Goal: Information Seeking & Learning: Compare options

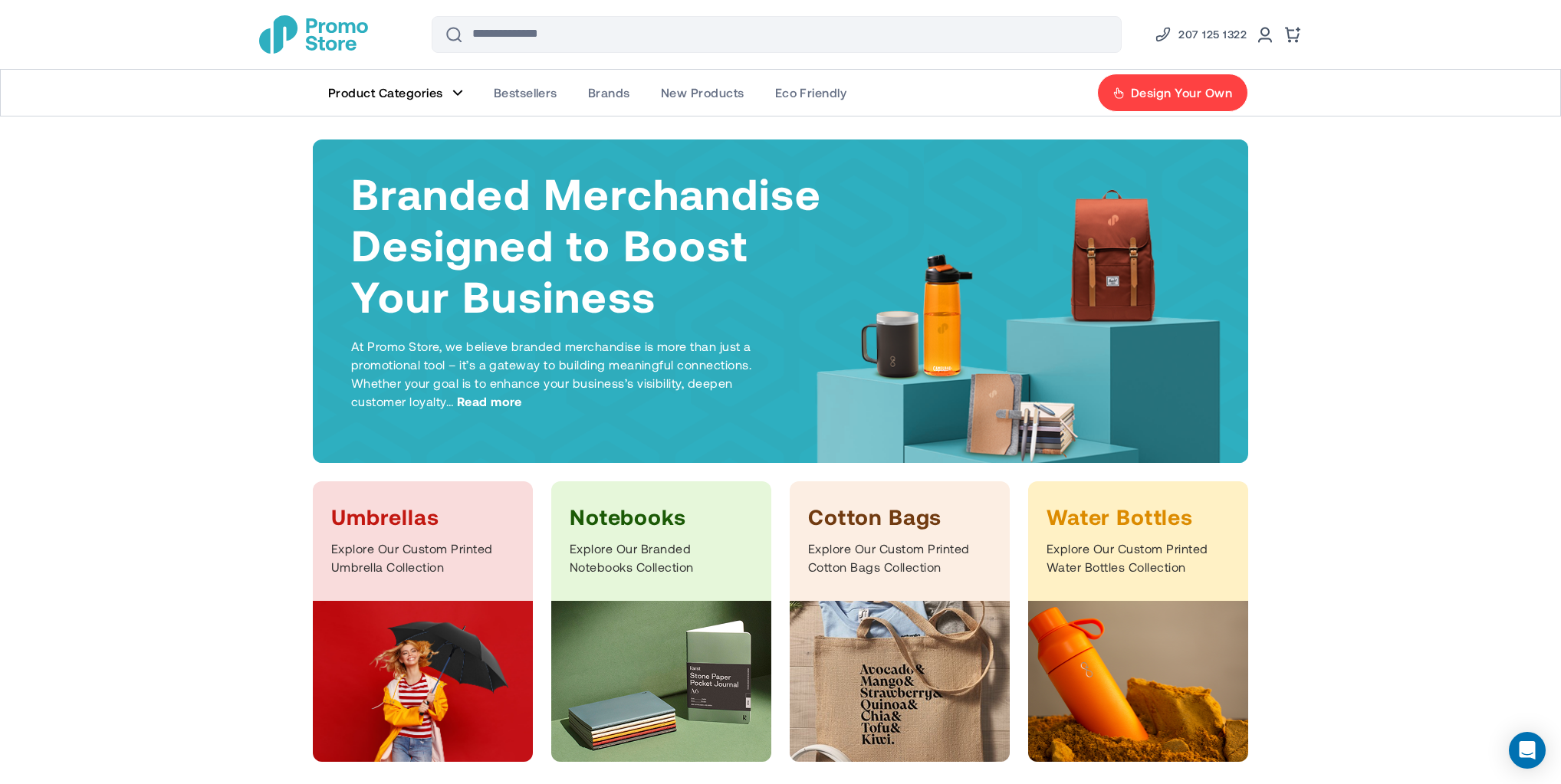
click at [529, 88] on span "Bestsellers" at bounding box center [525, 92] width 64 height 15
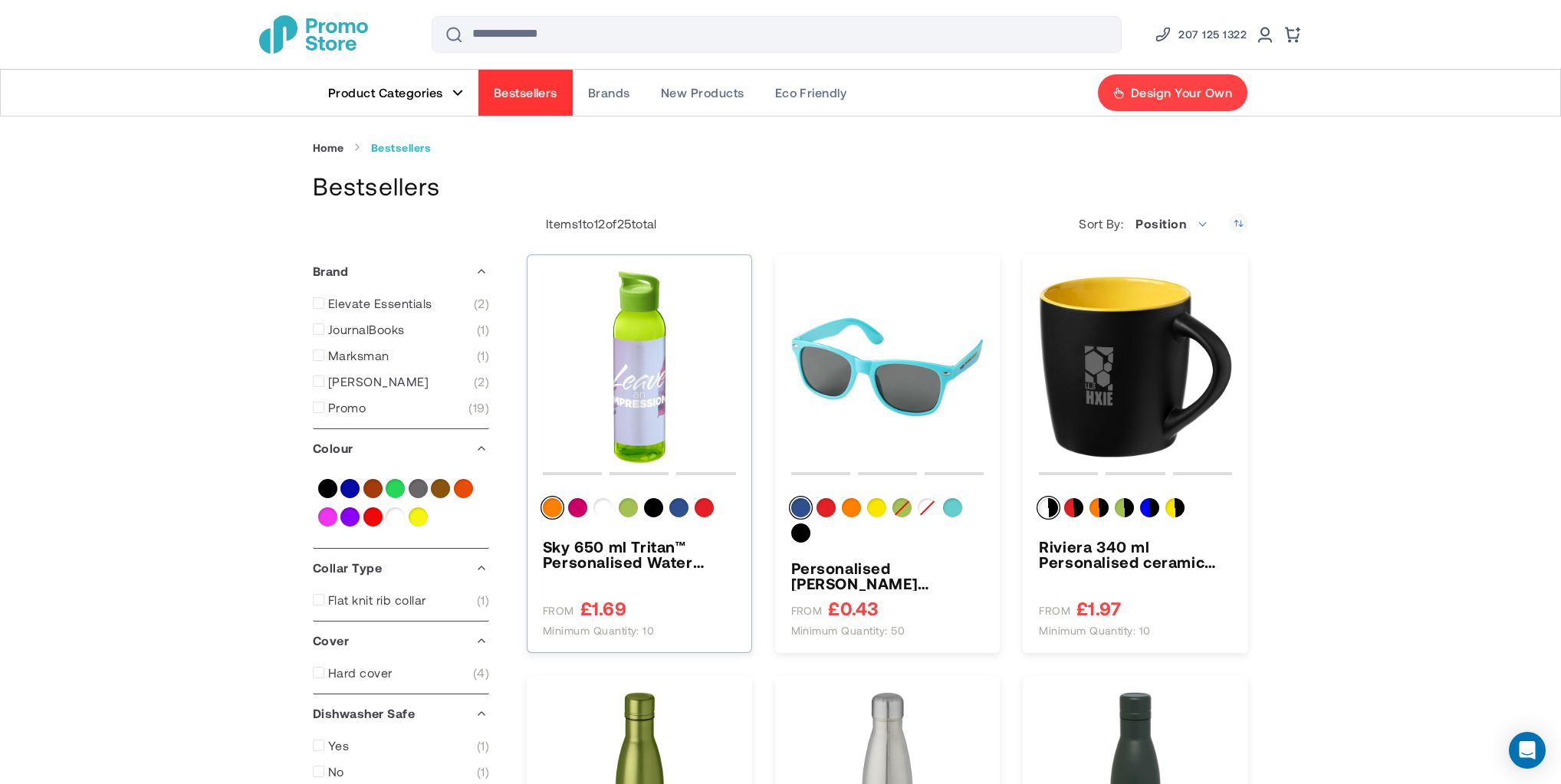
click at [653, 307] on img "Sky 650 ml Tritan™ Personalised Water Bottle" at bounding box center [639, 367] width 193 height 193
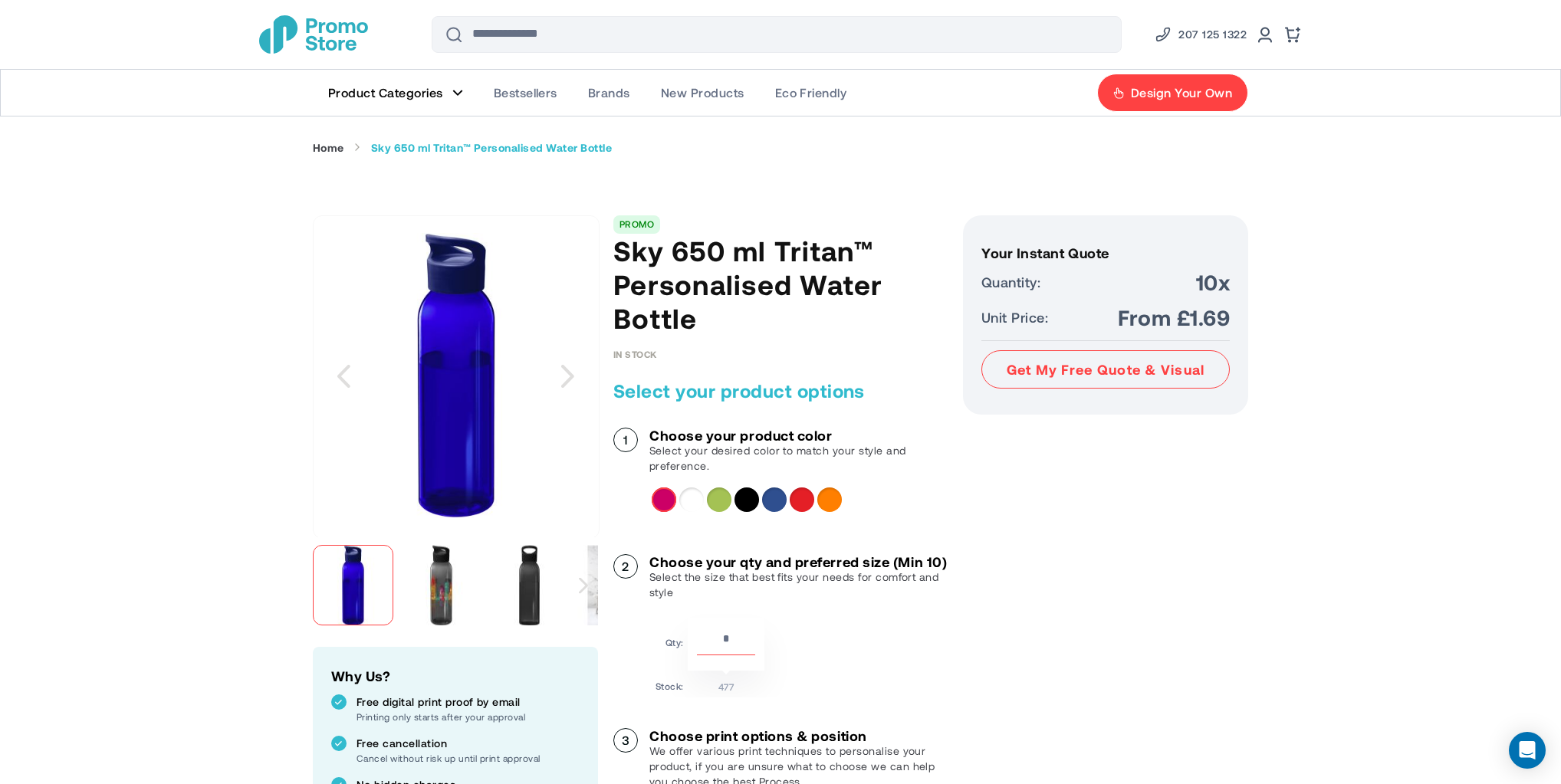
click at [344, 33] on img "store logo" at bounding box center [313, 34] width 109 height 38
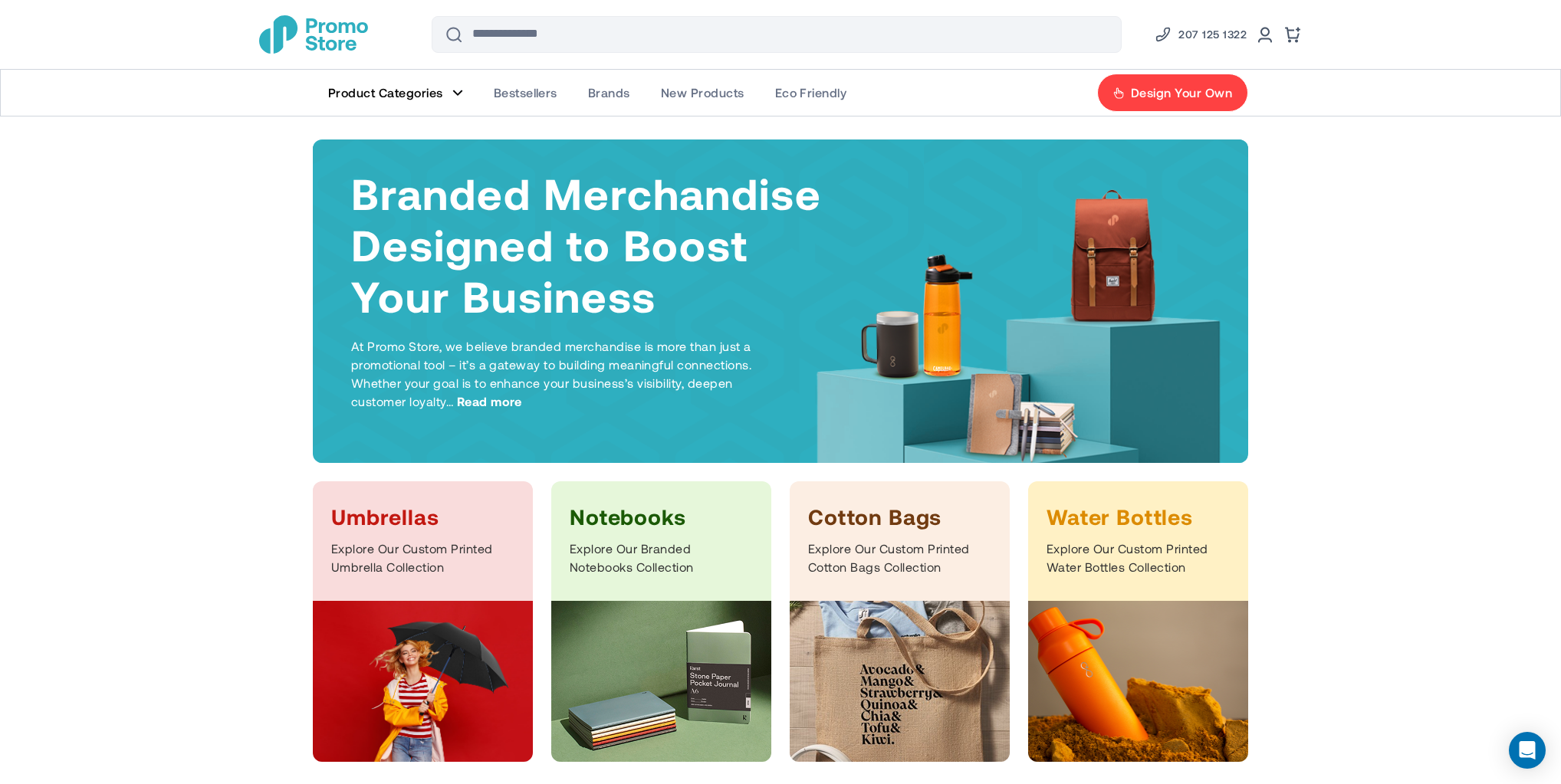
click at [332, 35] on img "store logo" at bounding box center [313, 34] width 109 height 38
click at [417, 92] on span "Product Categories" at bounding box center [386, 92] width 115 height 15
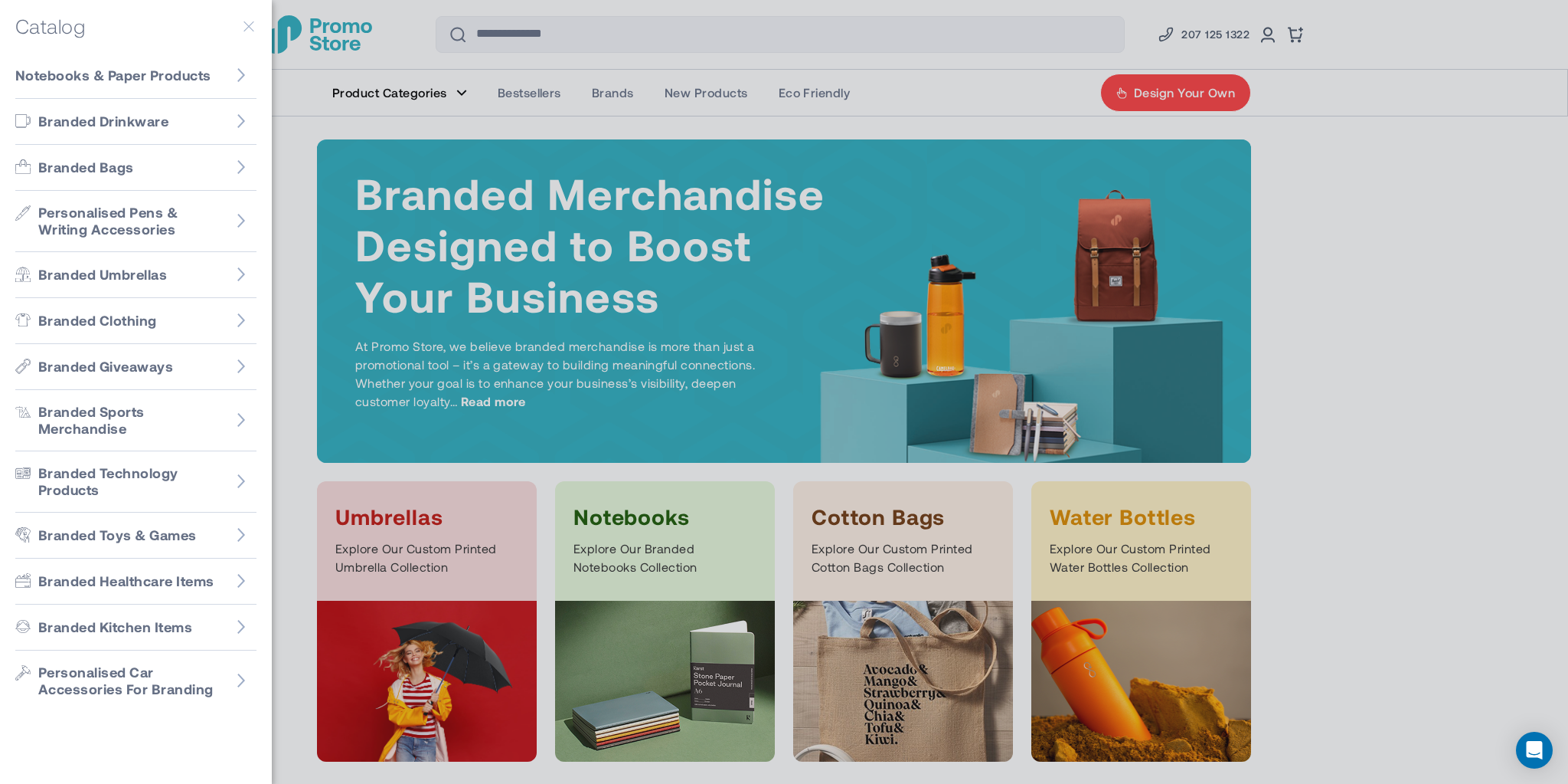
click at [520, 84] on div at bounding box center [784, 392] width 1568 height 784
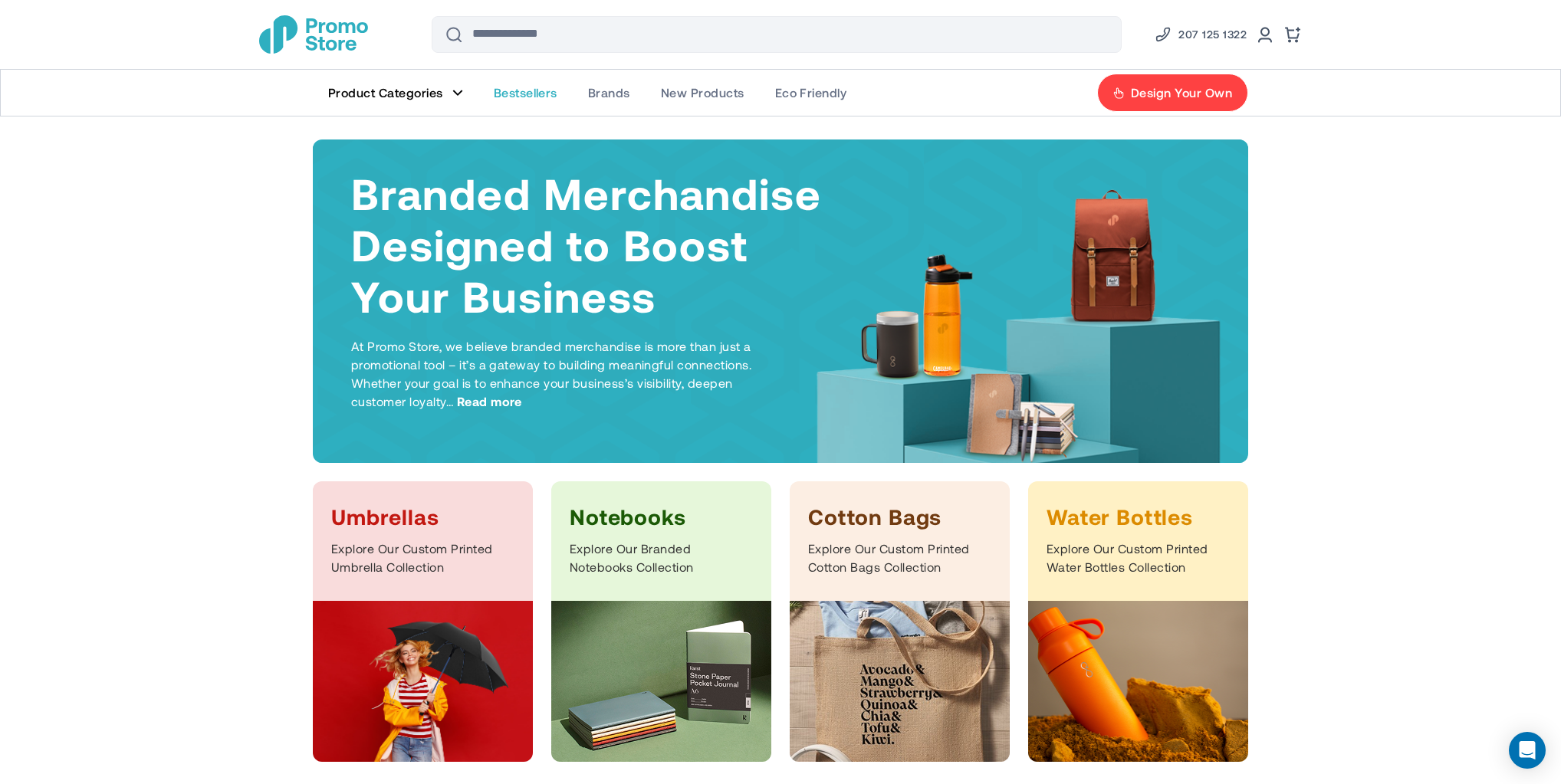
click at [530, 90] on span "Bestsellers" at bounding box center [525, 92] width 64 height 15
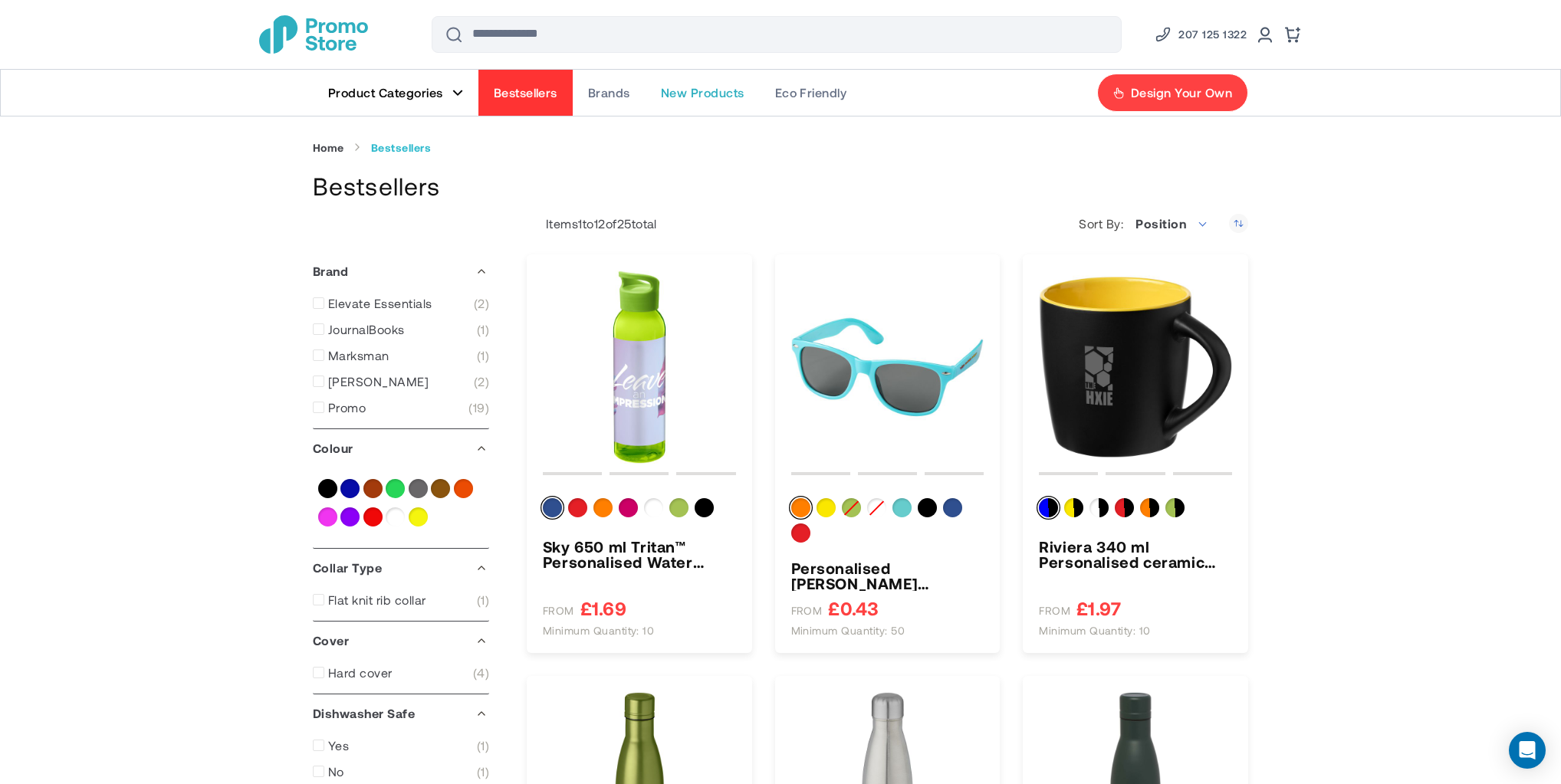
click at [709, 92] on span "New Products" at bounding box center [702, 92] width 84 height 15
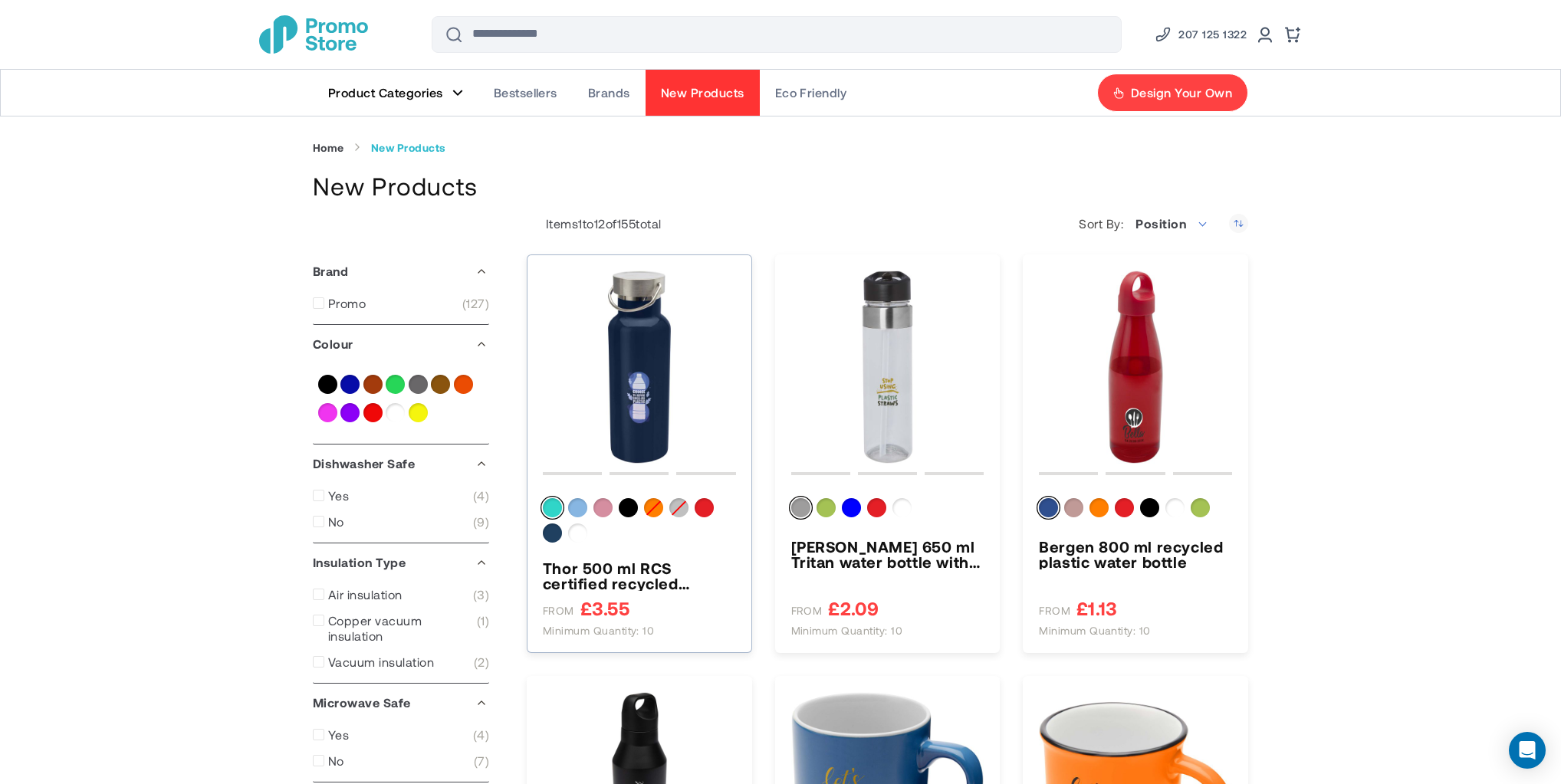
click at [637, 341] on img "Thor 500 ml RCS certified recycled stainless steel water bottle" at bounding box center [639, 367] width 193 height 193
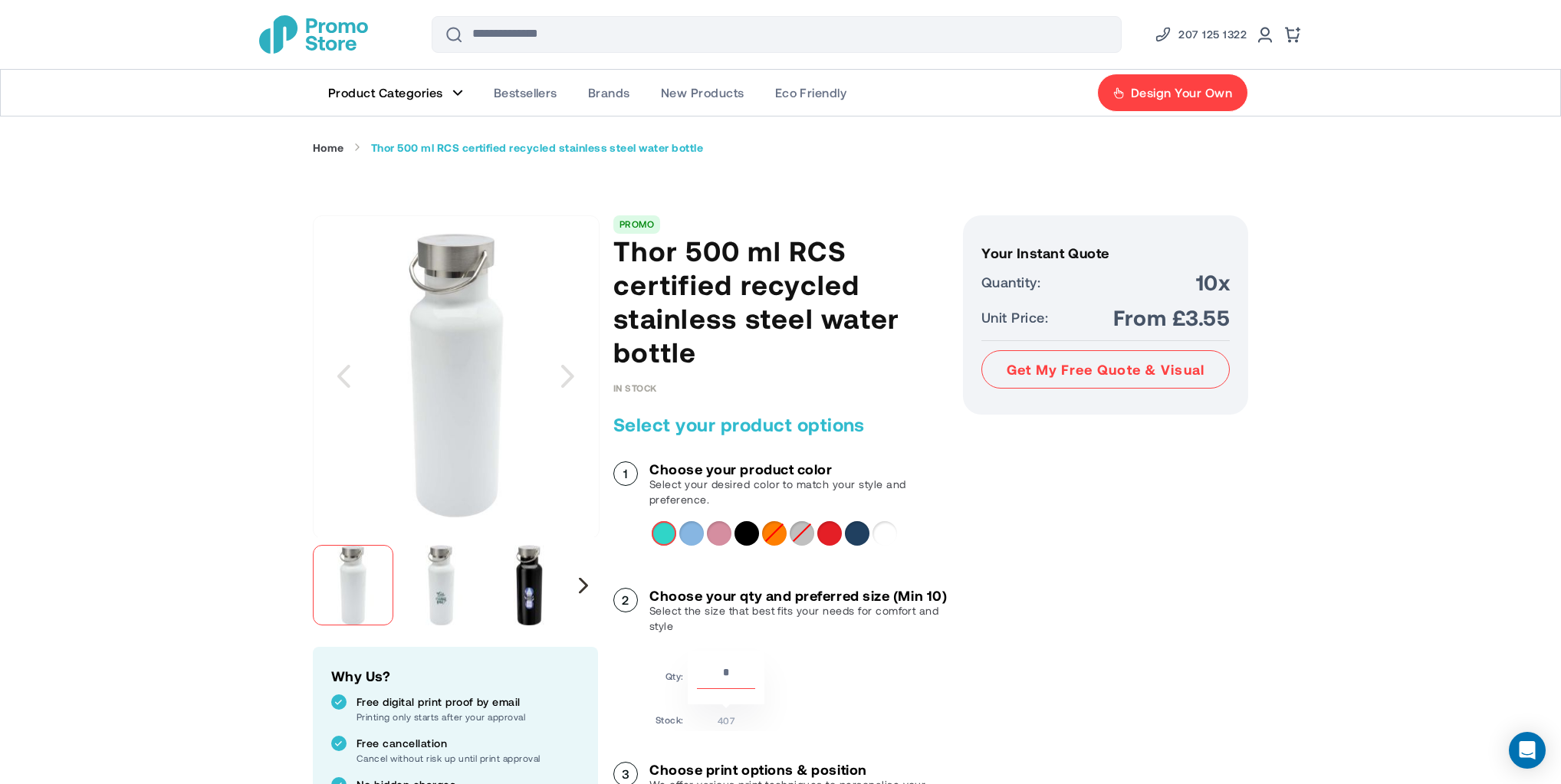
click at [578, 584] on div "Next" at bounding box center [584, 585] width 29 height 96
click at [457, 586] on img "Thor 500 ml RCS certified recycled stainless steel water bottle" at bounding box center [459, 585] width 81 height 80
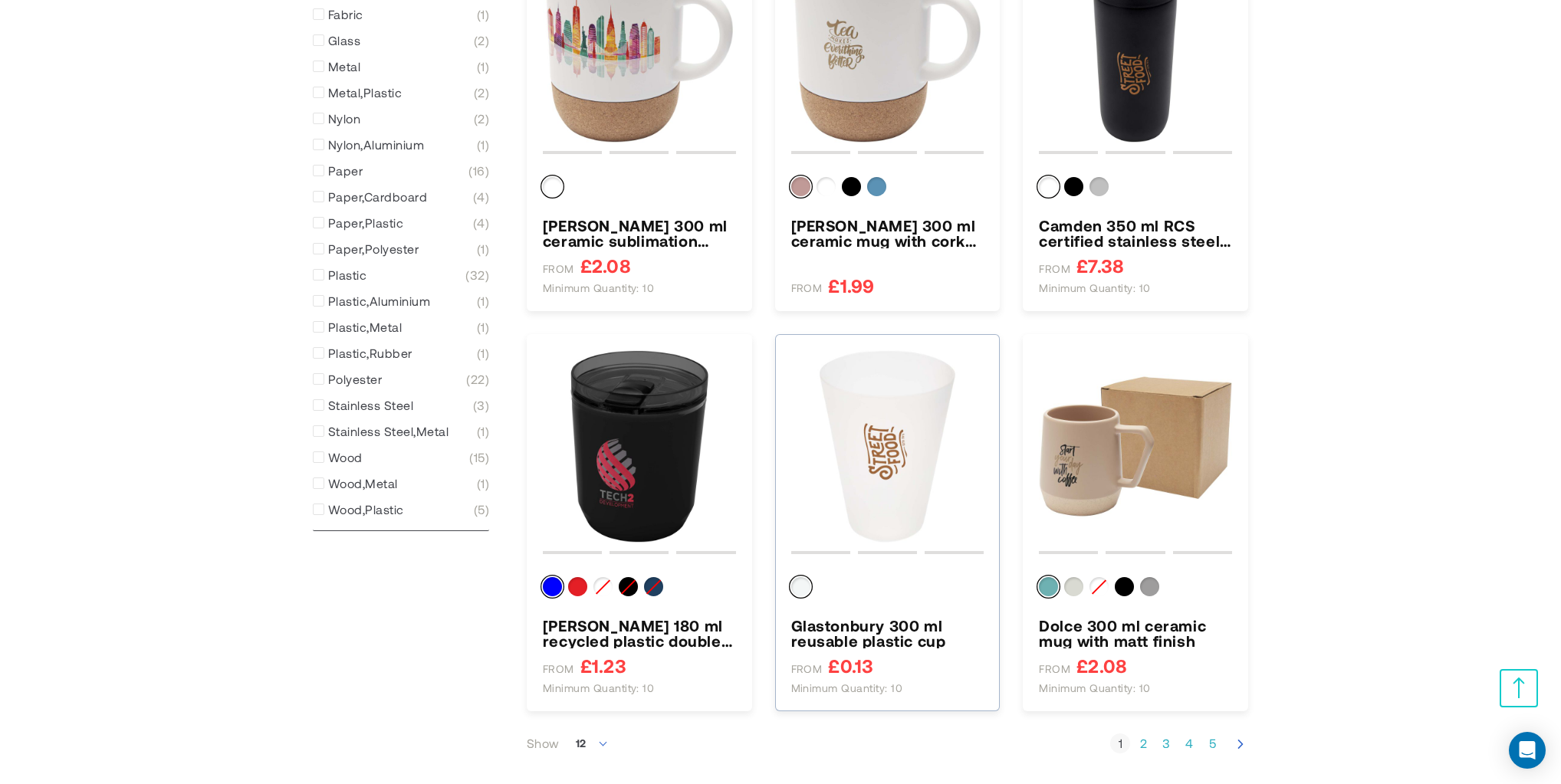
scroll to position [1225, 0]
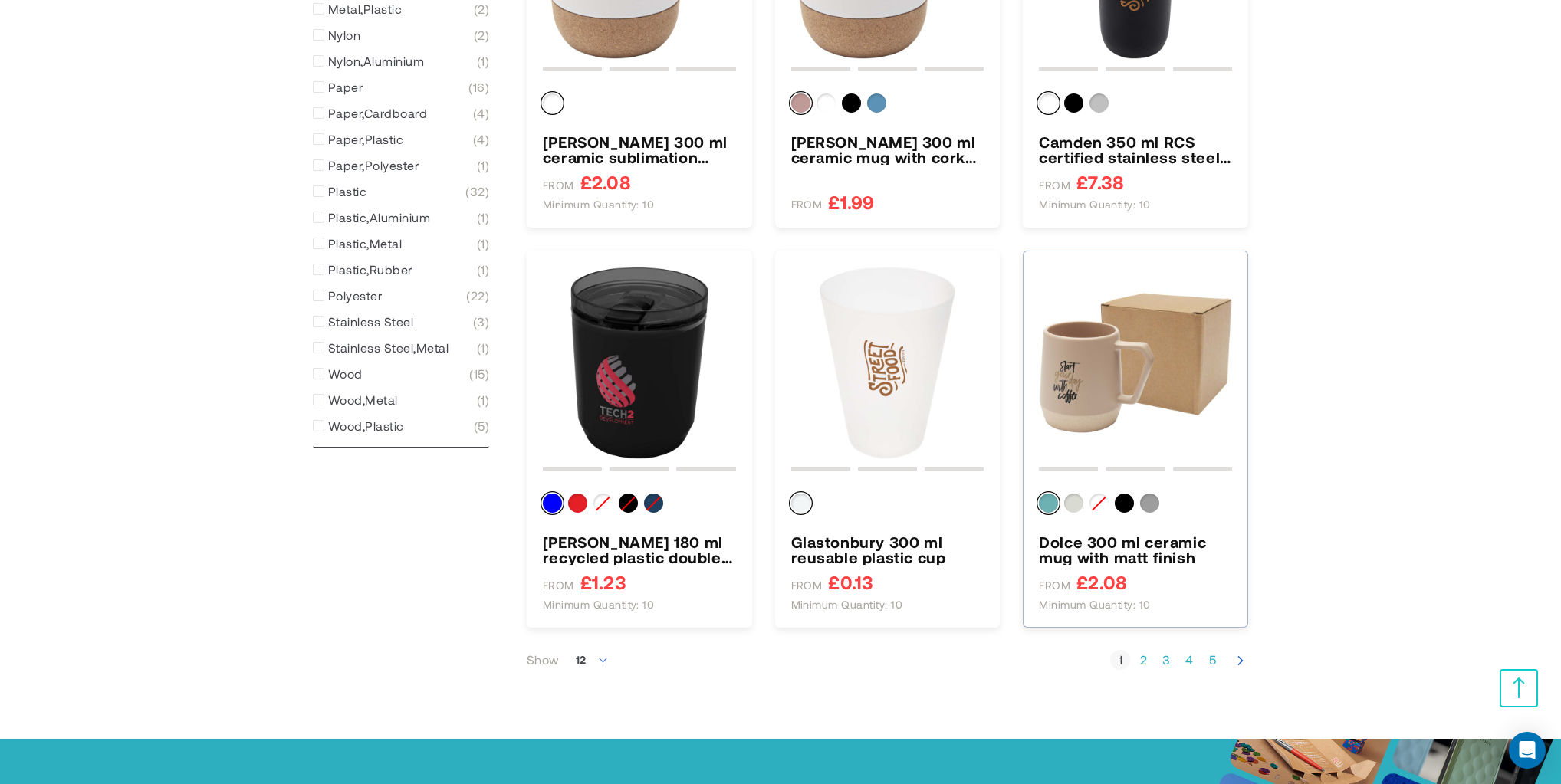
click at [1091, 378] on img "Dolce 300 ml ceramic mug with matt finish" at bounding box center [1135, 363] width 193 height 193
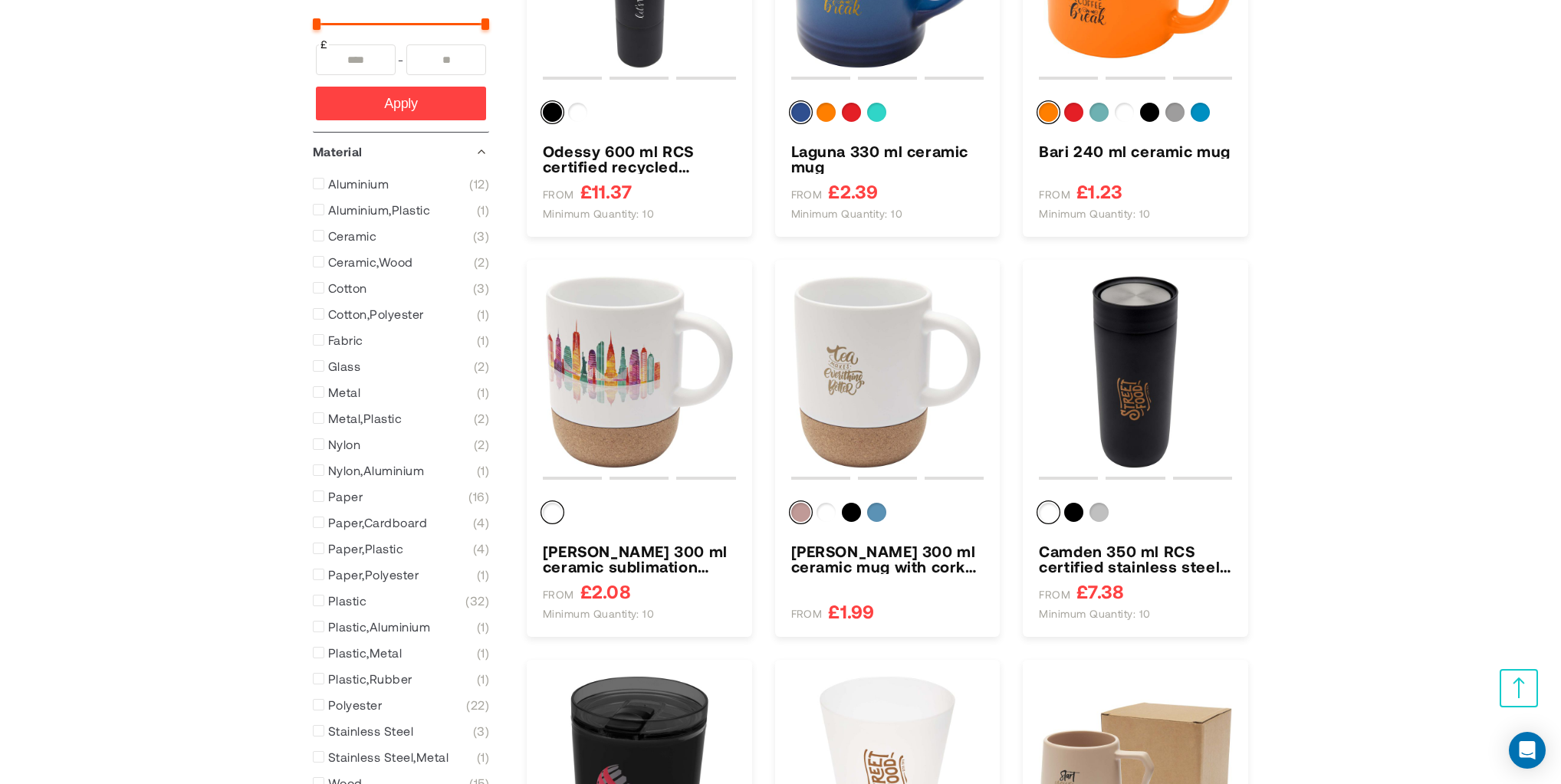
scroll to position [1225, 0]
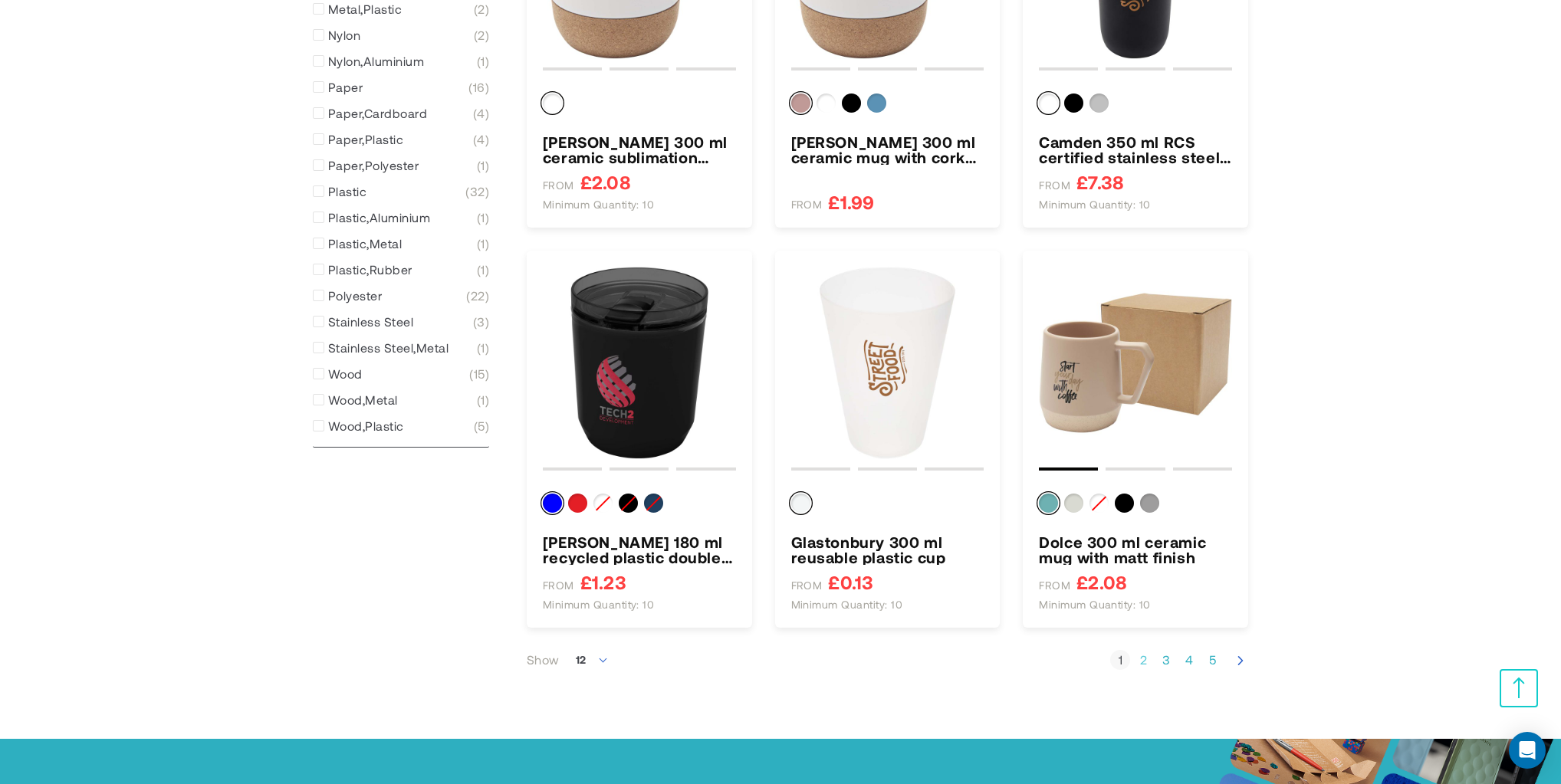
click at [1138, 662] on link "Page 2" at bounding box center [1142, 659] width 20 height 15
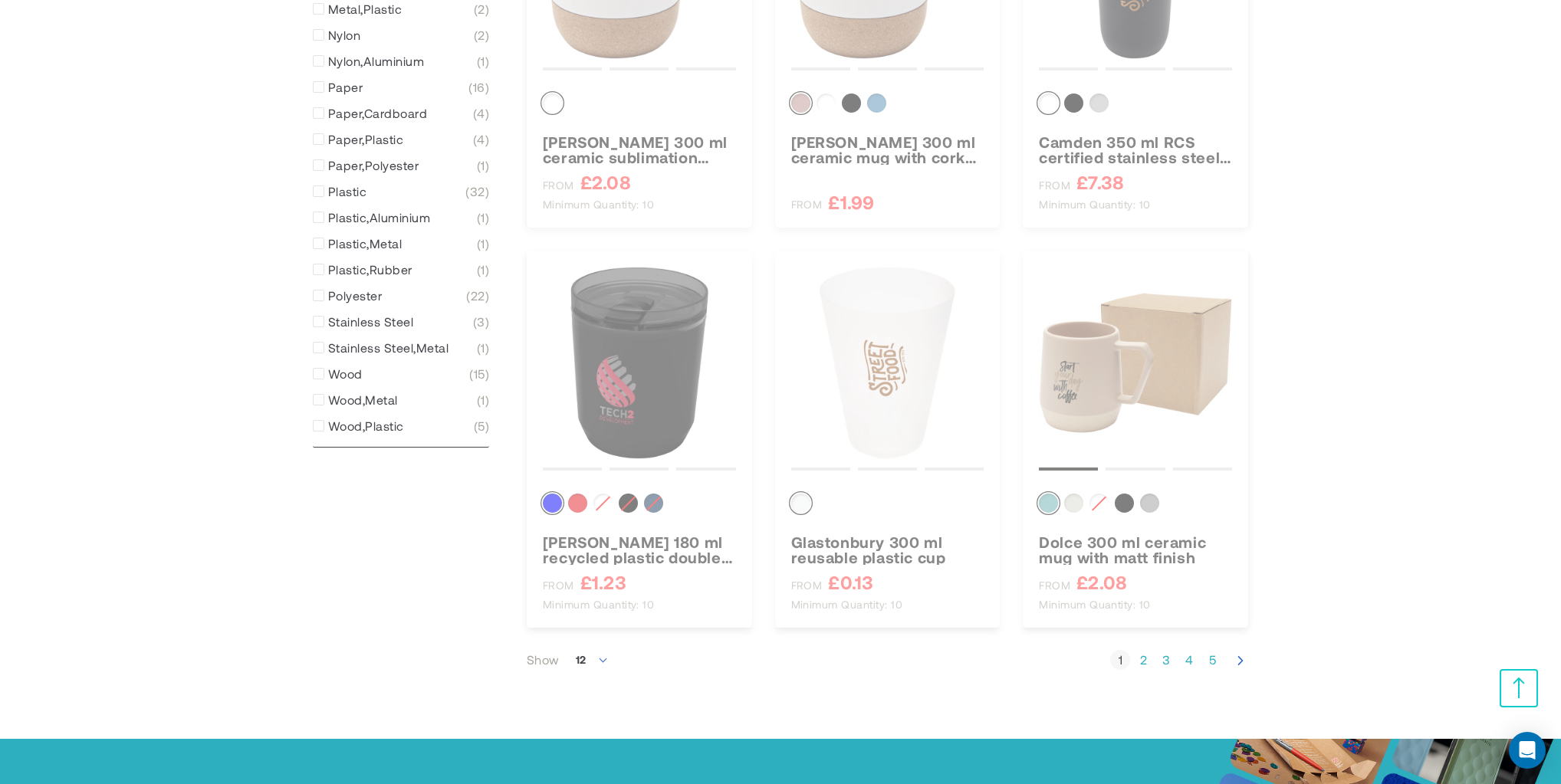
scroll to position [253, 0]
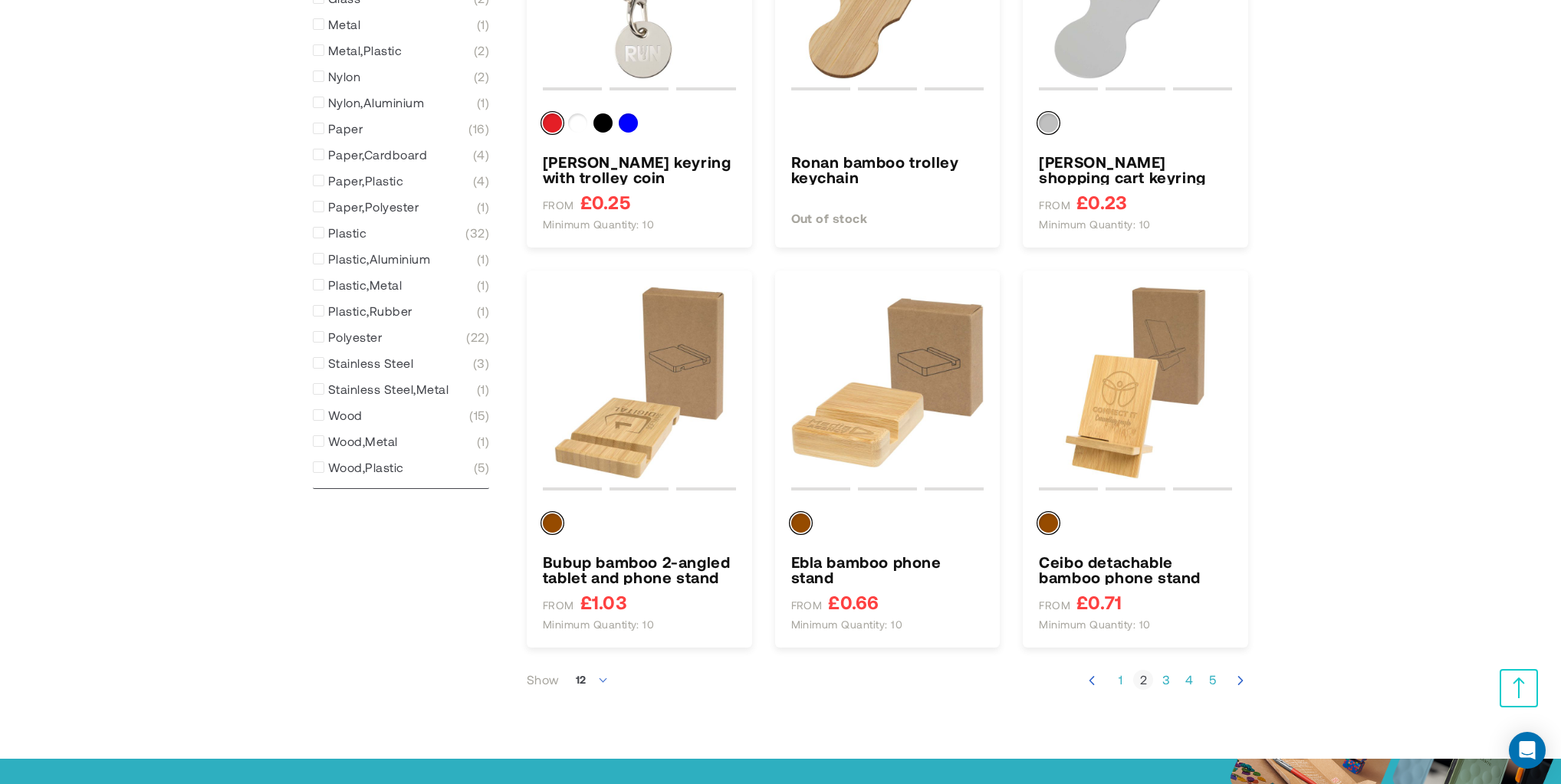
scroll to position [1225, 0]
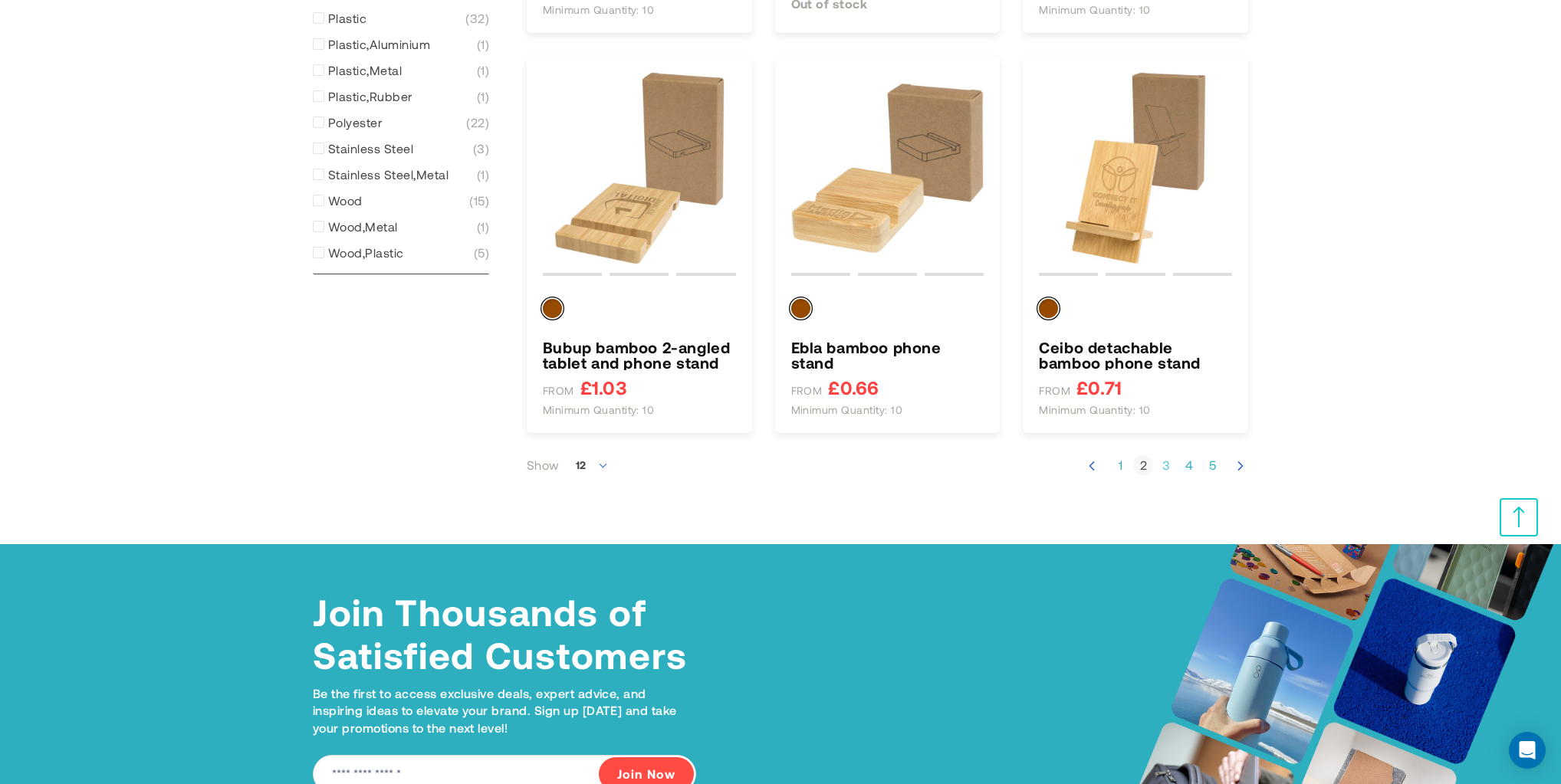
click at [1168, 465] on link "Page 3" at bounding box center [1166, 465] width 20 height 15
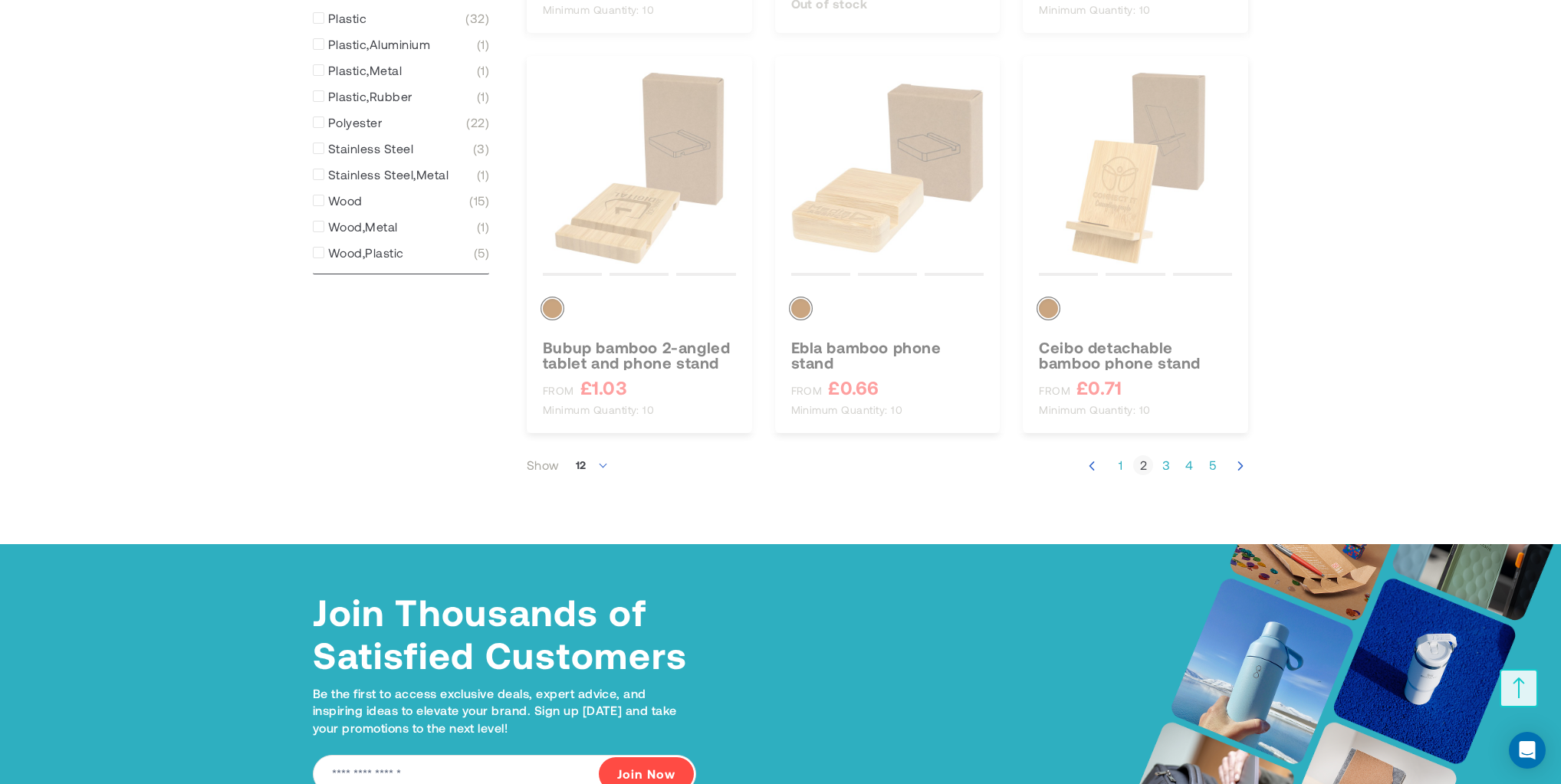
scroll to position [284, 0]
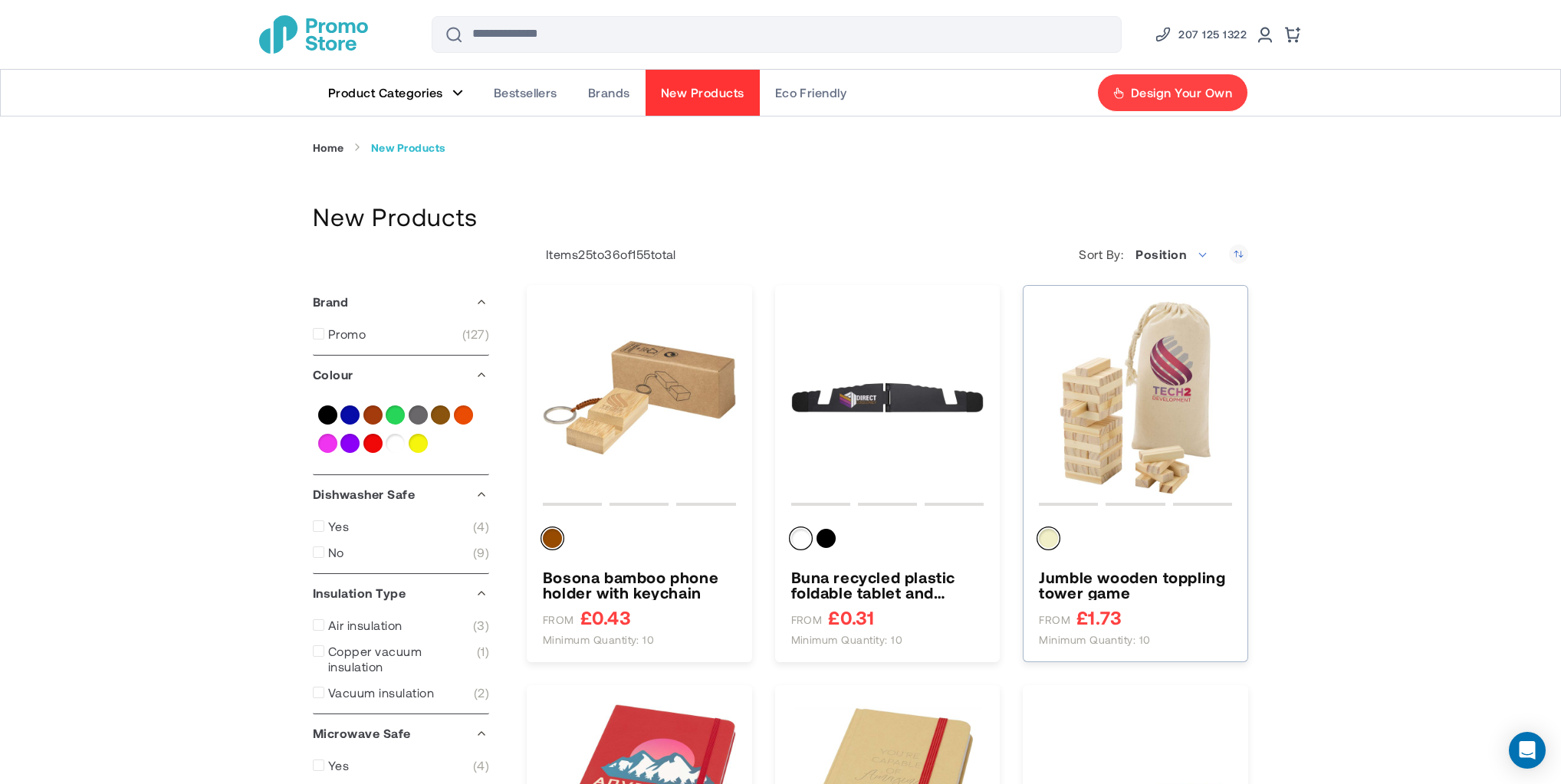
click at [1113, 428] on img "Jumble wooden toppling tower game" at bounding box center [1135, 398] width 193 height 193
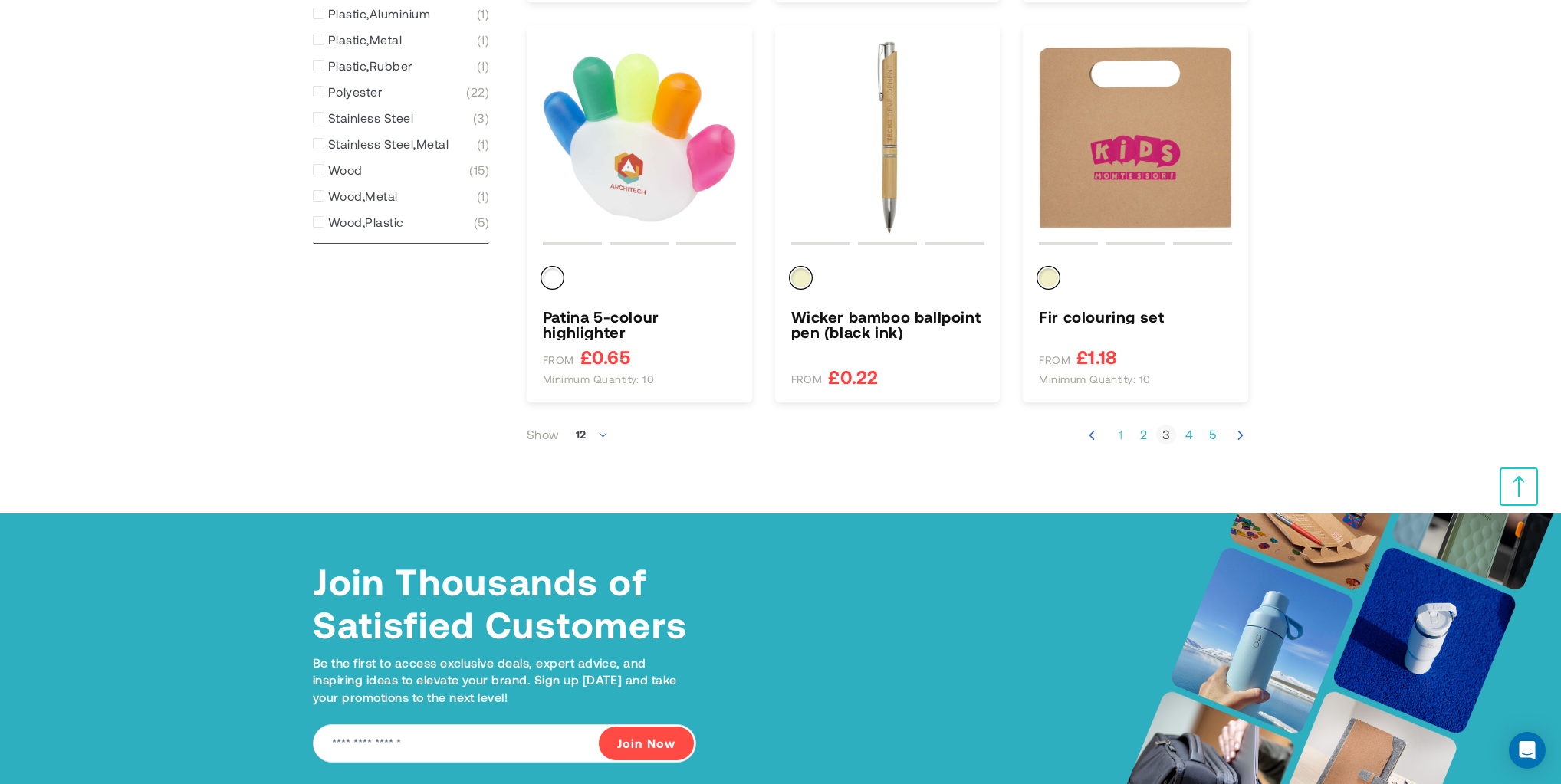
click at [1126, 437] on link "Page 1" at bounding box center [1119, 434] width 20 height 15
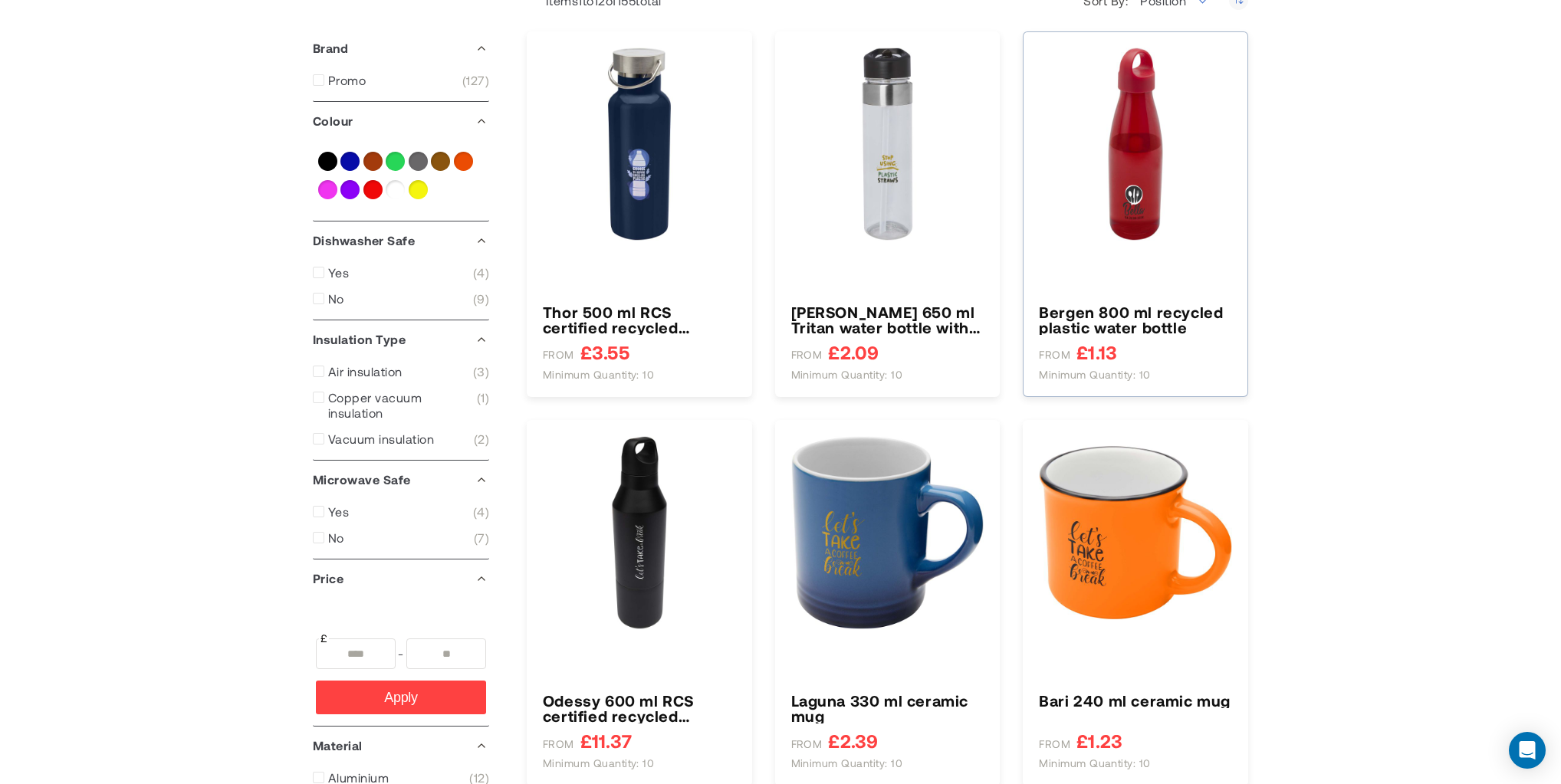
type input "****"
type input "******"
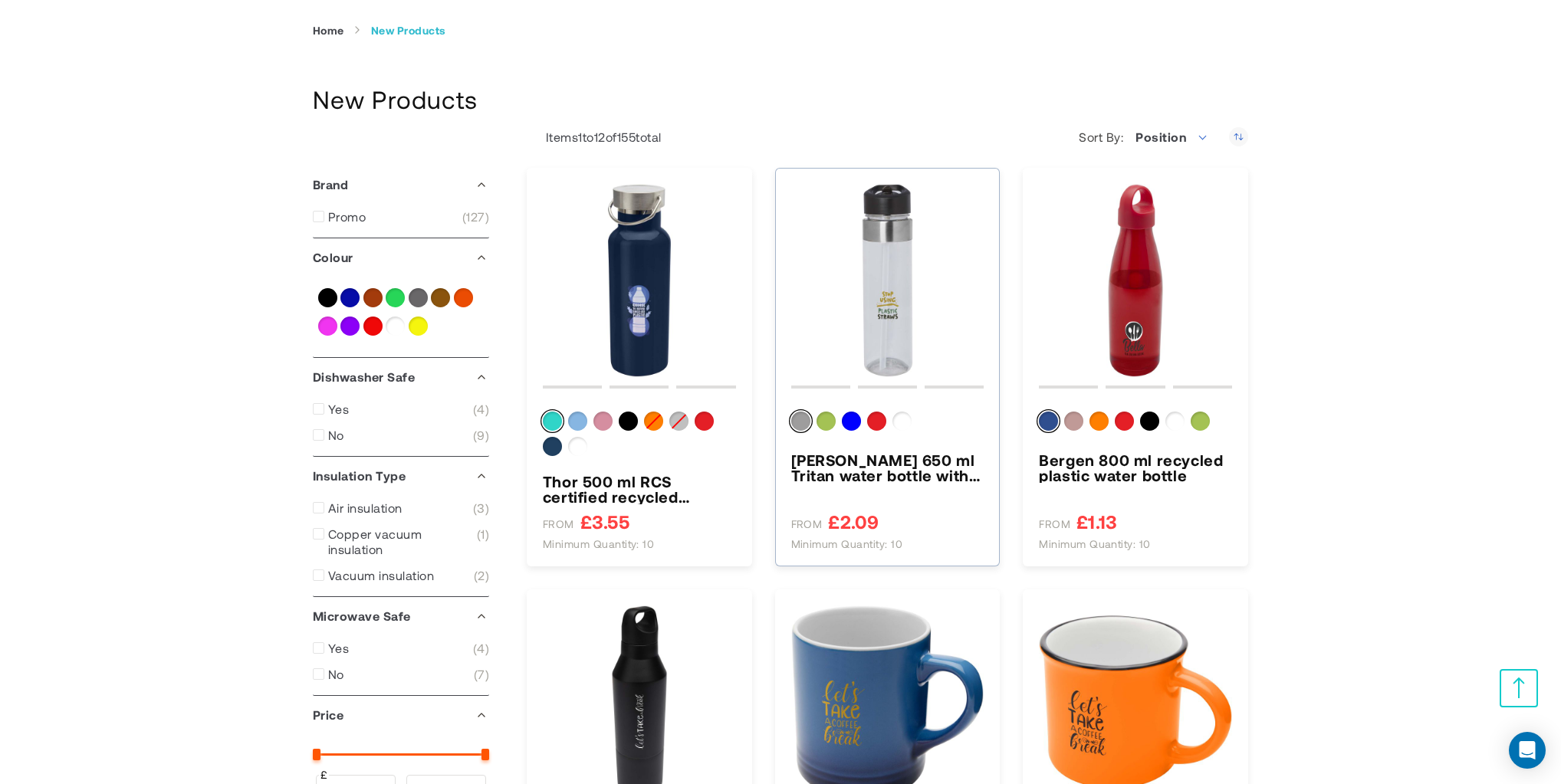
scroll to position [205, 0]
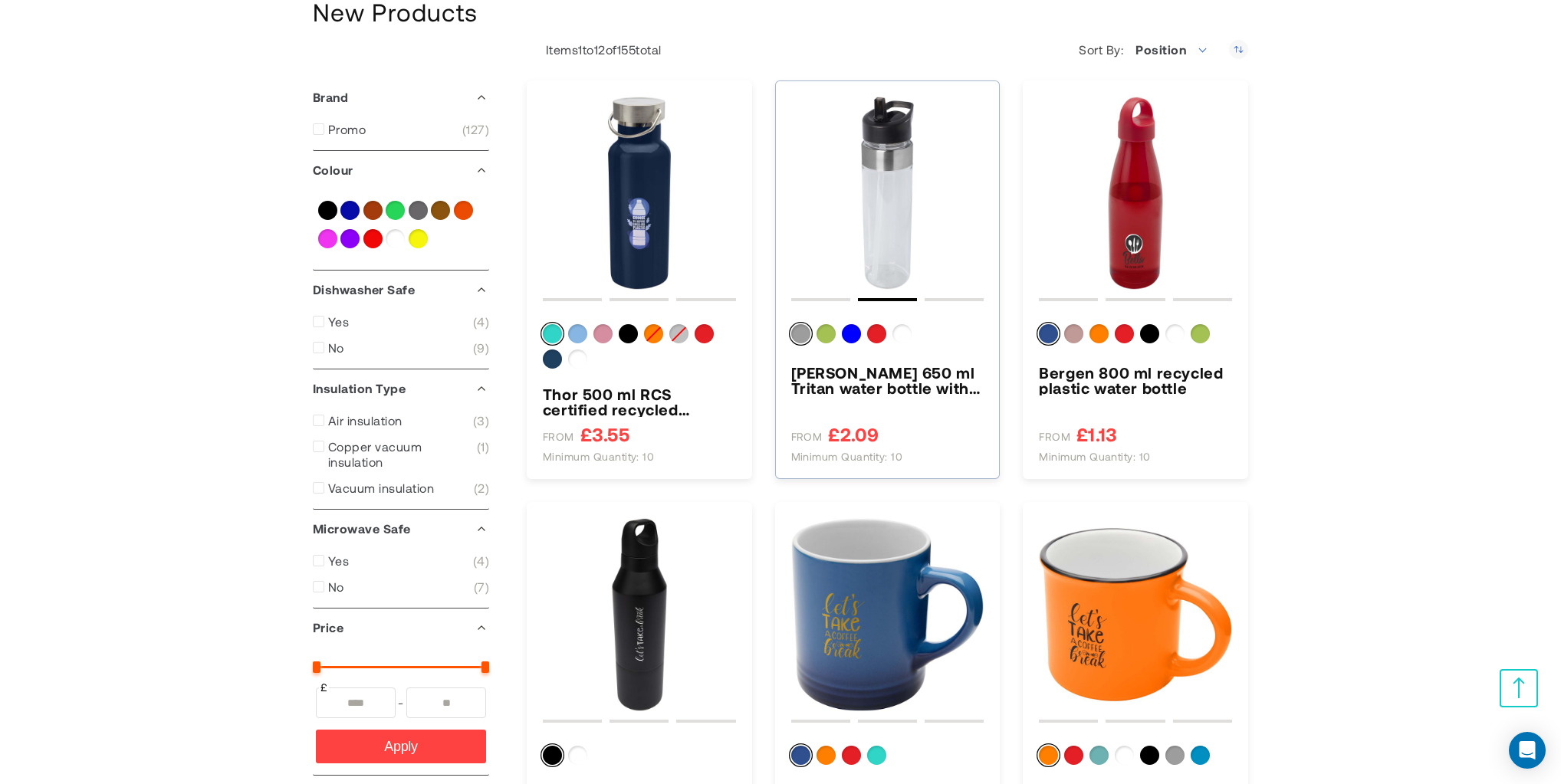
click at [893, 209] on img "Dylan 650 ml Tritan water bottle with flip spout lid" at bounding box center [887, 193] width 193 height 193
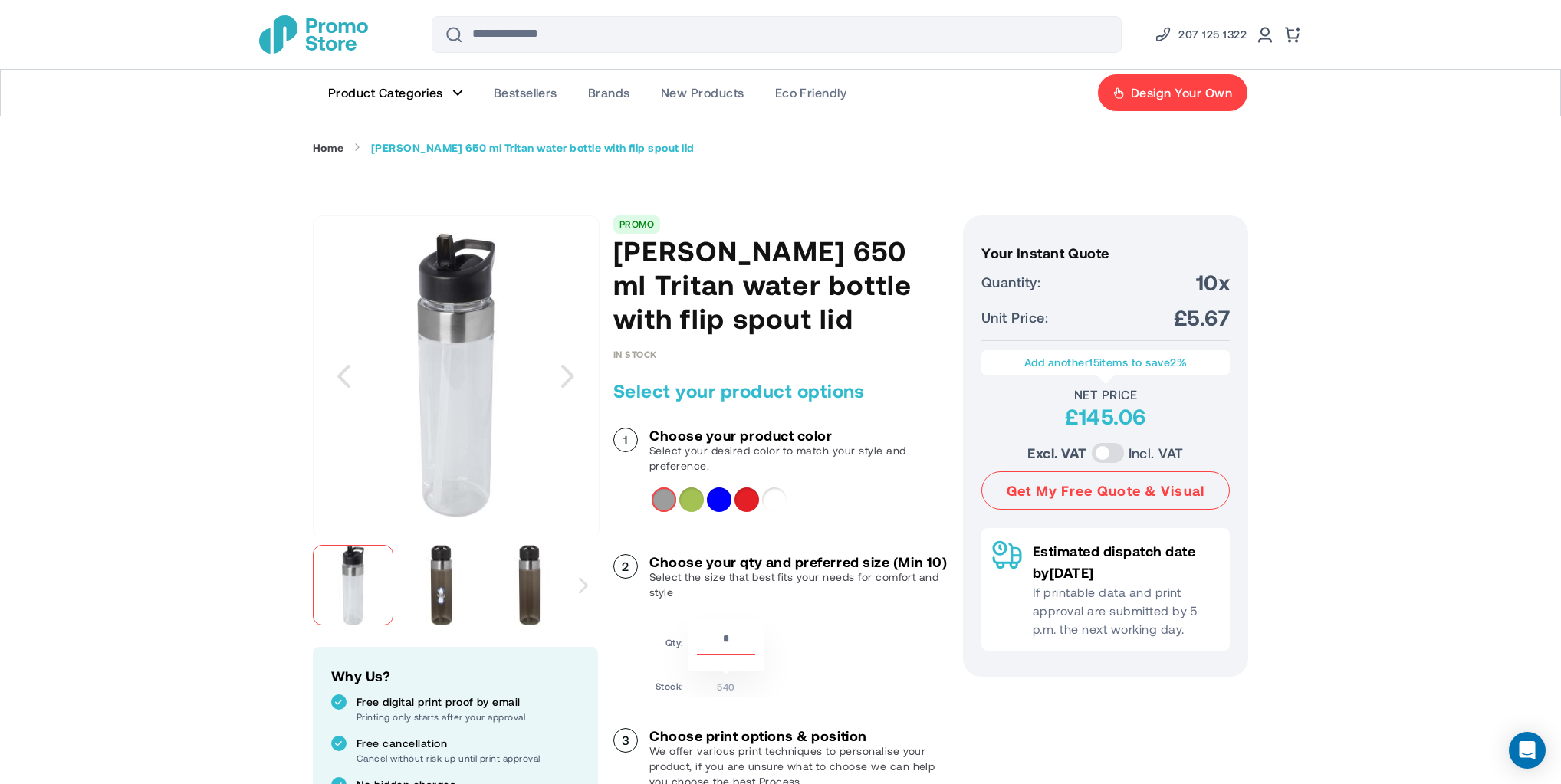
drag, startPoint x: 380, startPoint y: 386, endPoint x: 469, endPoint y: 328, distance: 106.2
drag, startPoint x: 469, startPoint y: 328, endPoint x: 458, endPoint y: 568, distance: 240.3
click at [458, 569] on img "Dylan 650 ml Tritan water bottle with flip spout lid" at bounding box center [441, 585] width 81 height 80
click at [446, 570] on div at bounding box center [441, 585] width 81 height 80
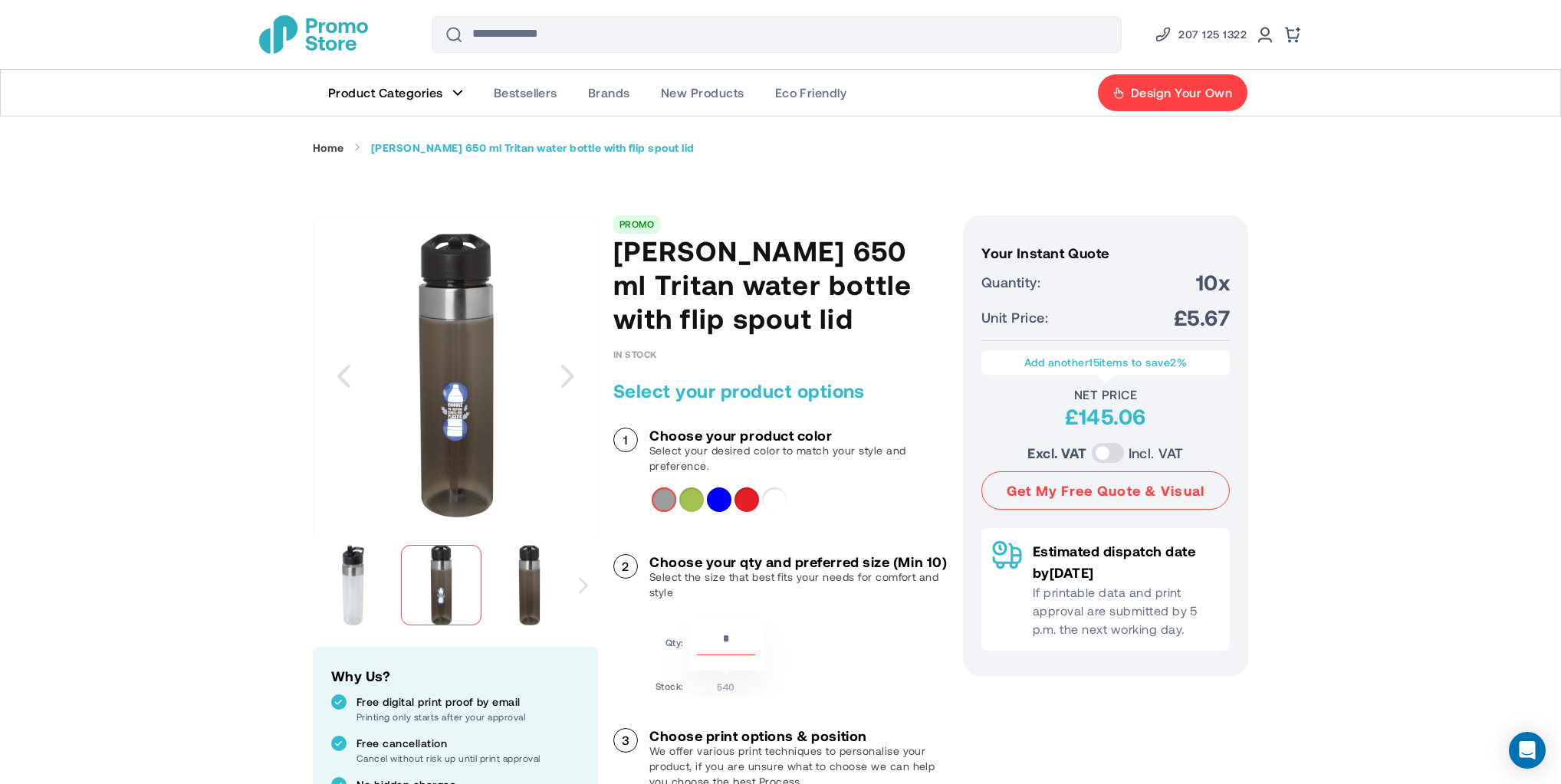
drag, startPoint x: 474, startPoint y: 401, endPoint x: 474, endPoint y: 392, distance: 9.0
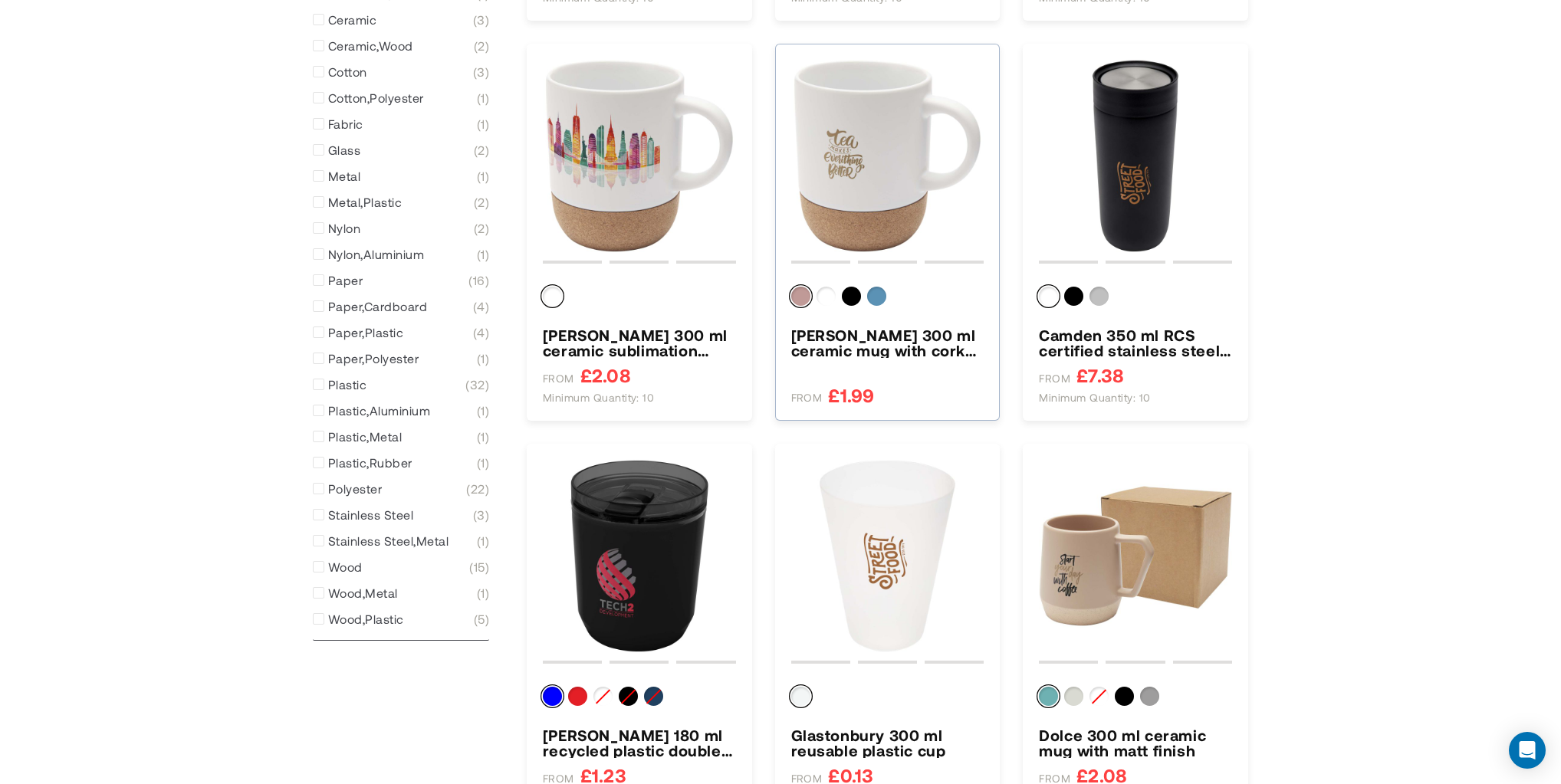
scroll to position [1021, 0]
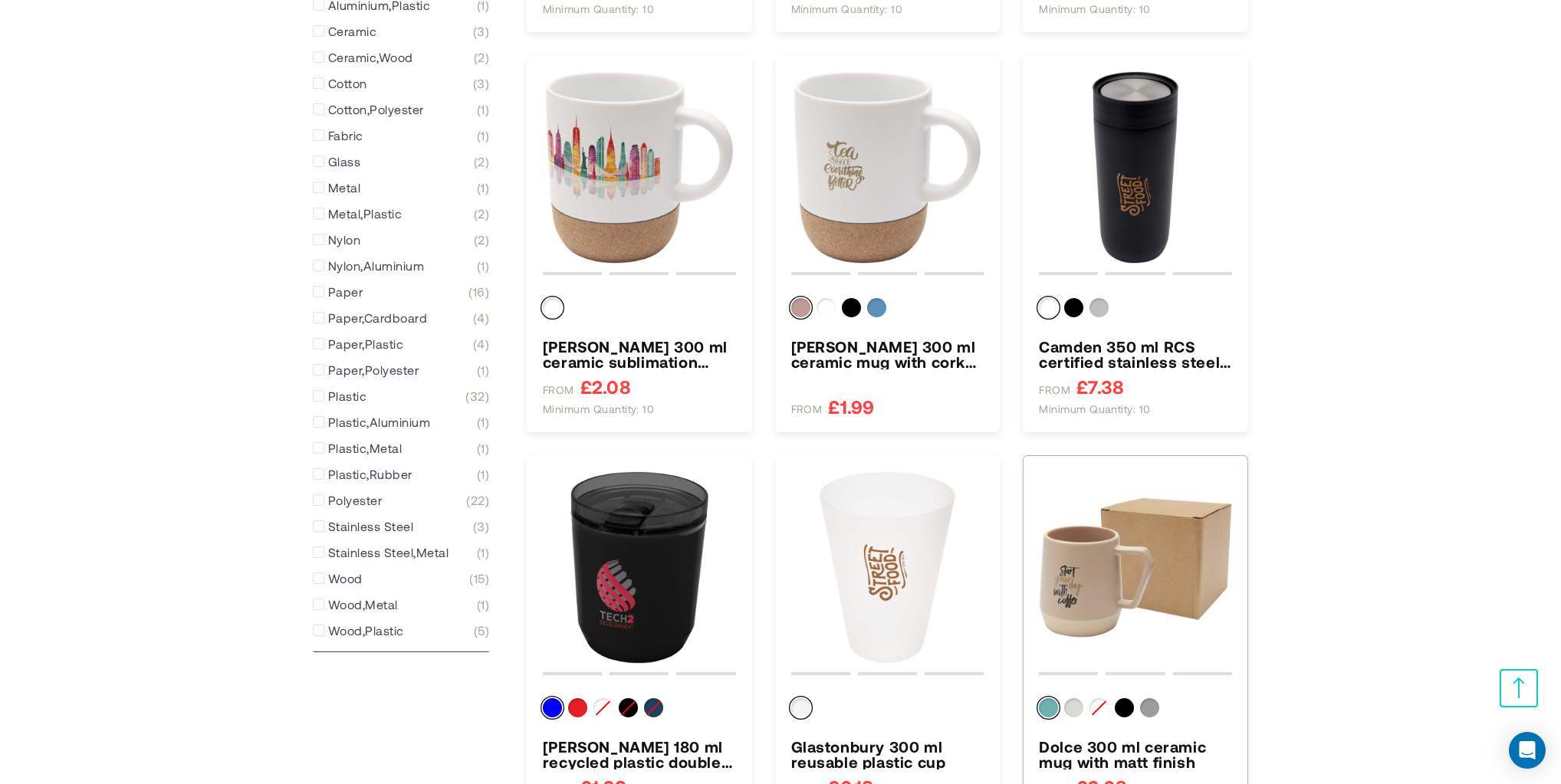
click at [1103, 567] on img "Dolce 300 ml ceramic mug with matt finish" at bounding box center [1135, 567] width 193 height 193
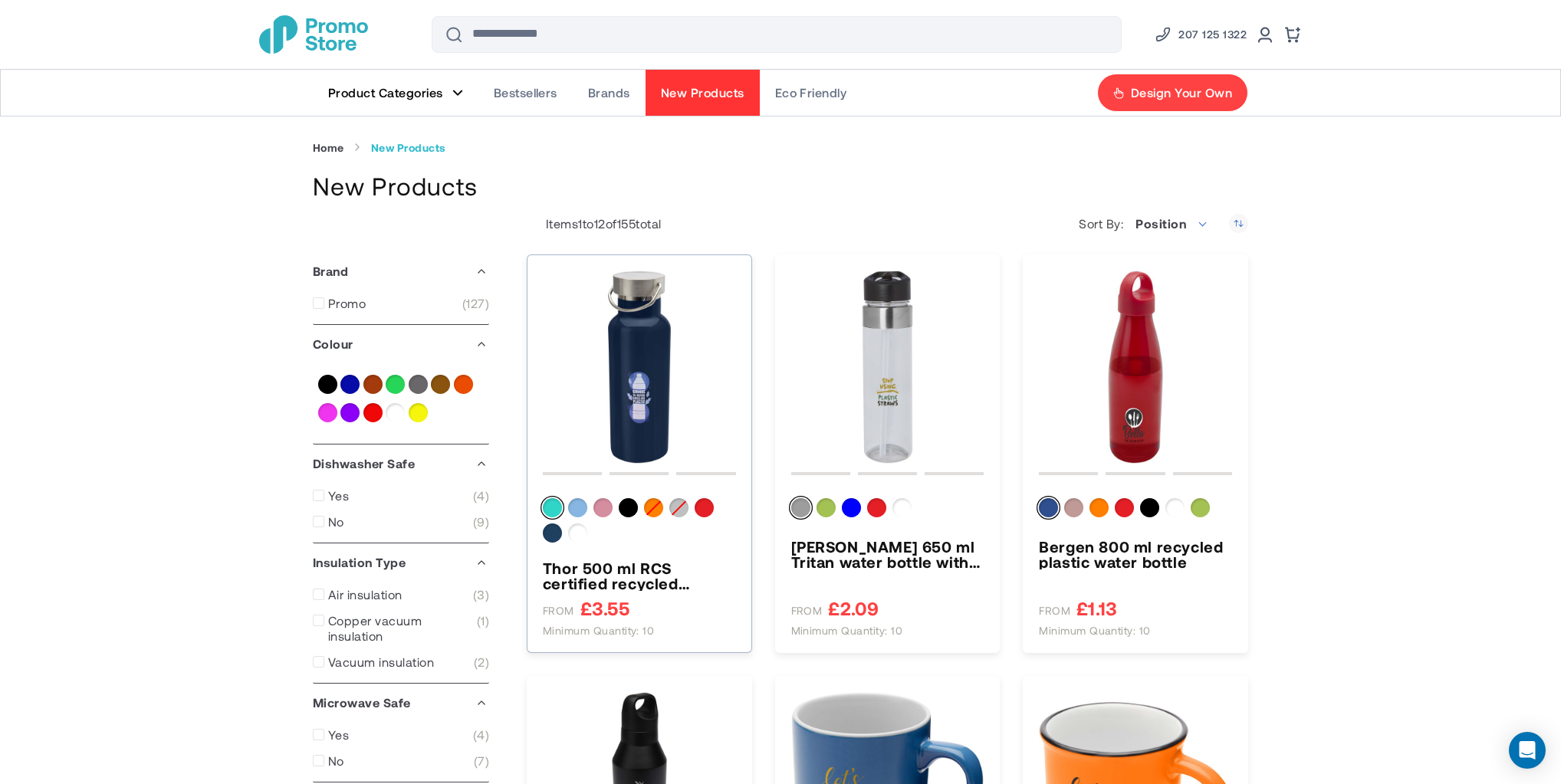
click at [653, 327] on img "Thor 500 ml RCS certified recycled stainless steel water bottle" at bounding box center [639, 367] width 193 height 193
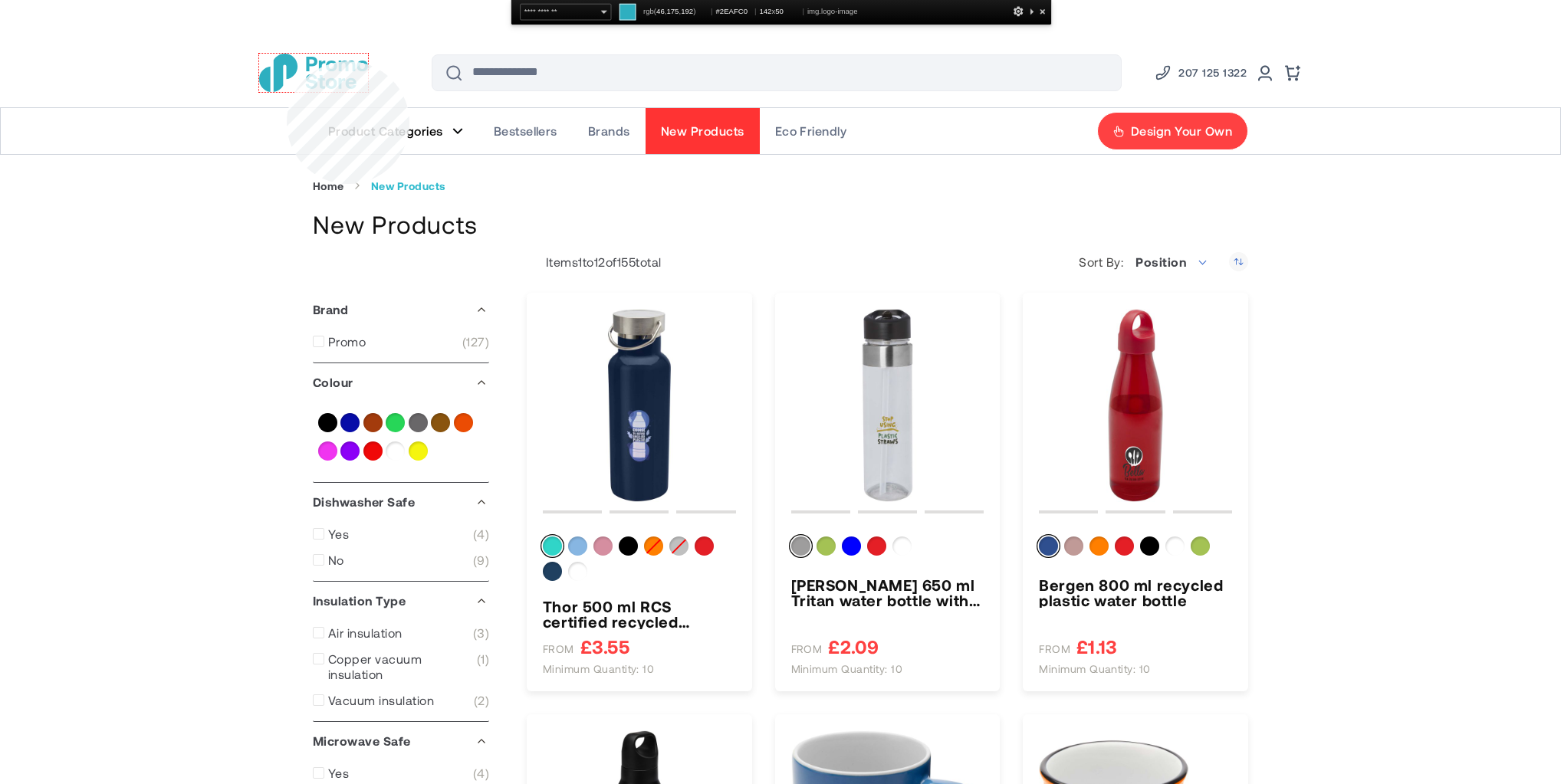
click at [287, 61] on img "store logo" at bounding box center [313, 73] width 109 height 38
click at [285, 57] on img "store logo" at bounding box center [313, 73] width 109 height 38
